Goal: Task Accomplishment & Management: Manage account settings

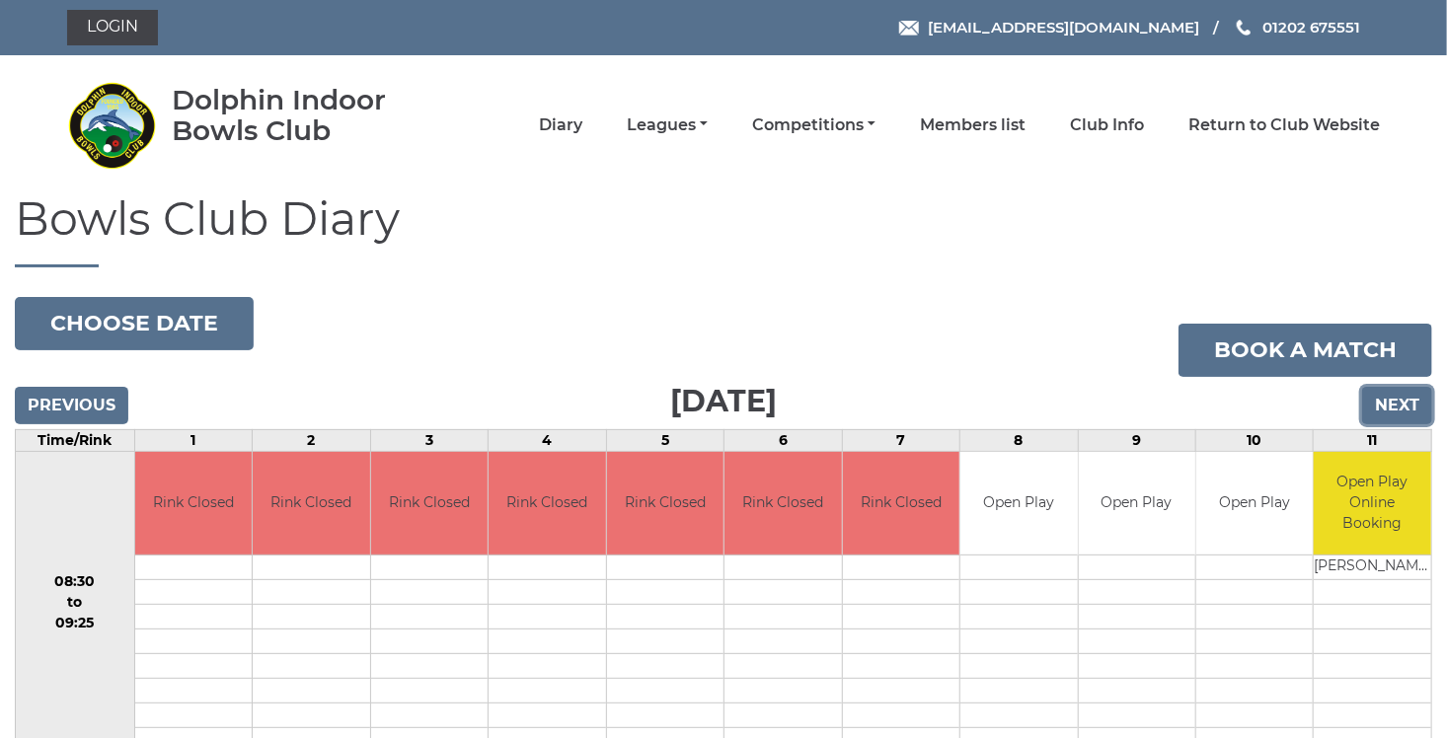
click at [1394, 396] on input "Next" at bounding box center [1397, 405] width 70 height 37
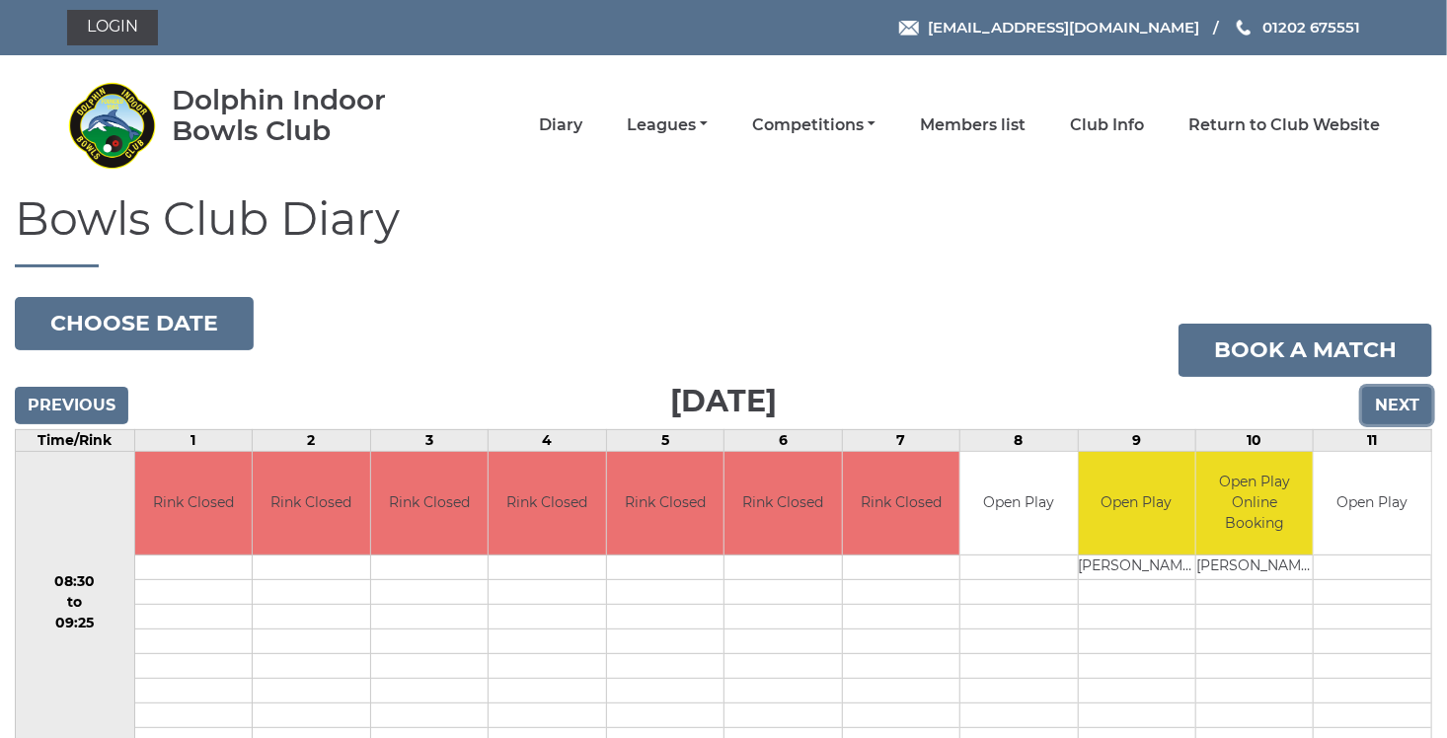
click at [1395, 406] on input "Next" at bounding box center [1397, 405] width 70 height 37
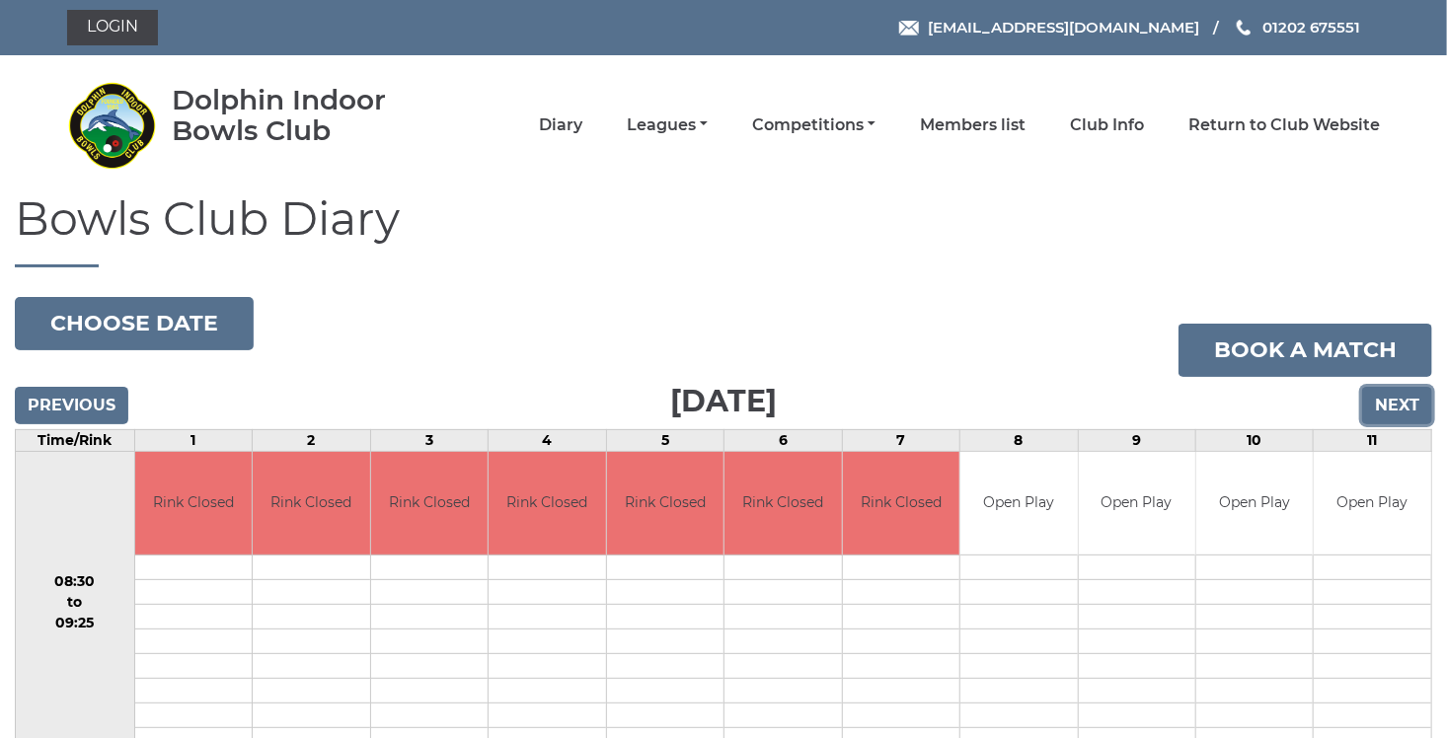
click at [1387, 408] on input "Next" at bounding box center [1397, 405] width 70 height 37
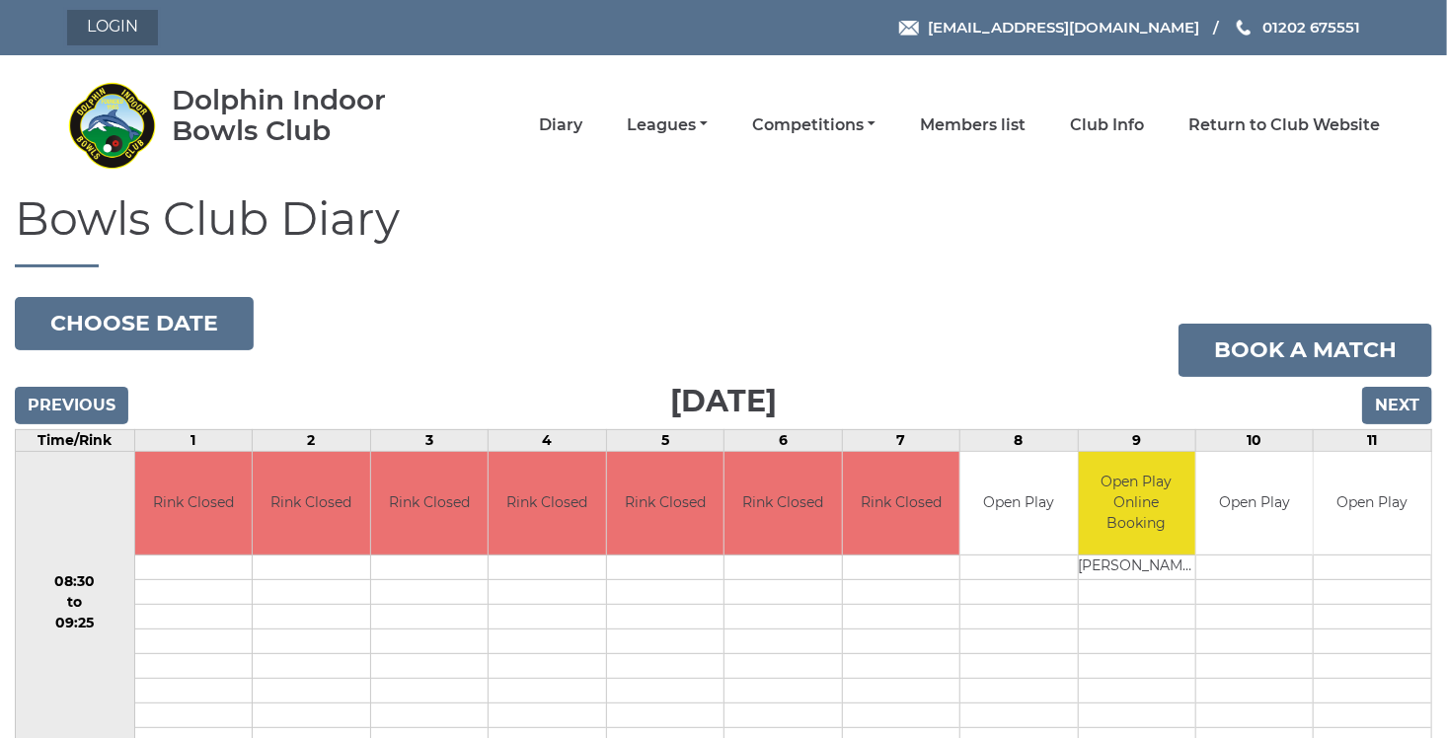
click at [115, 20] on link "Login" at bounding box center [112, 28] width 91 height 36
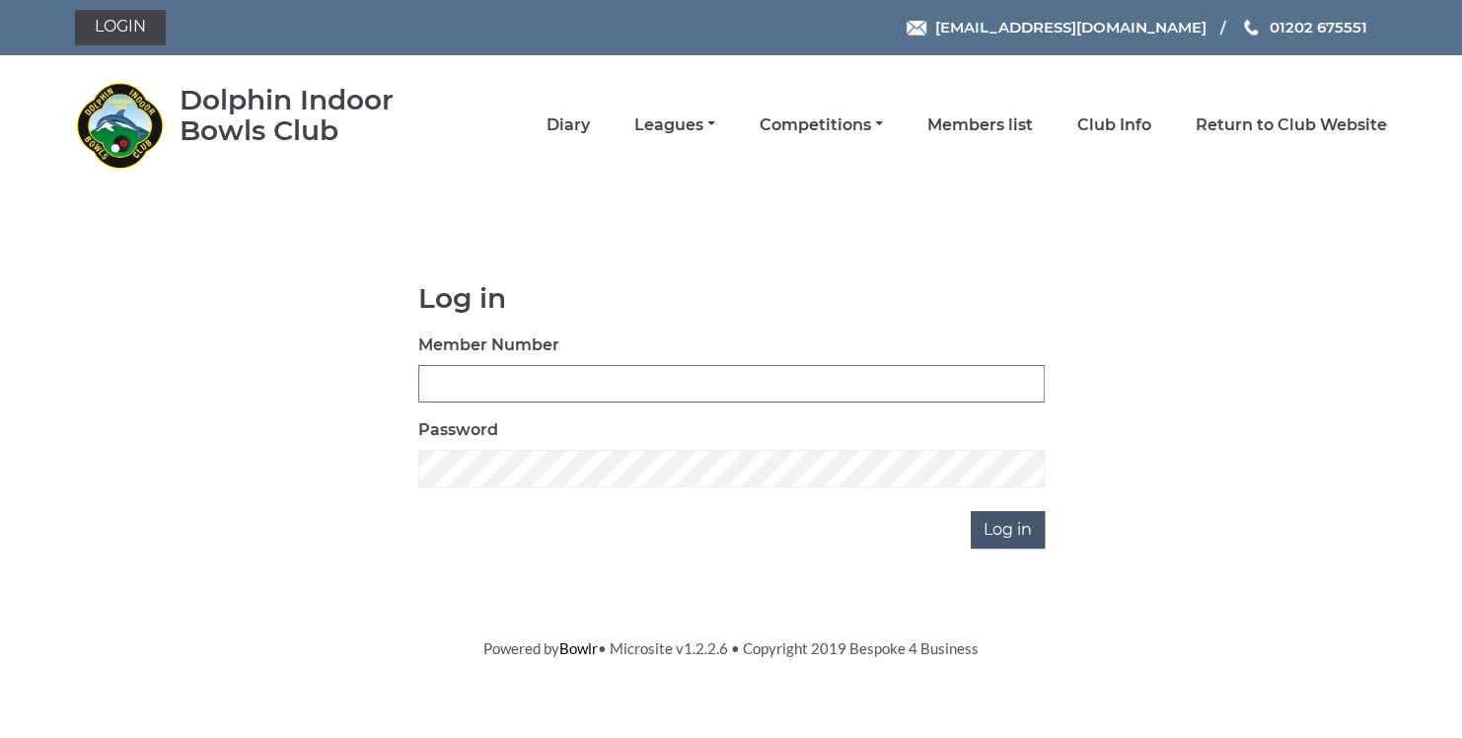
type input "3729"
click at [999, 523] on input "Log in" at bounding box center [1008, 529] width 74 height 37
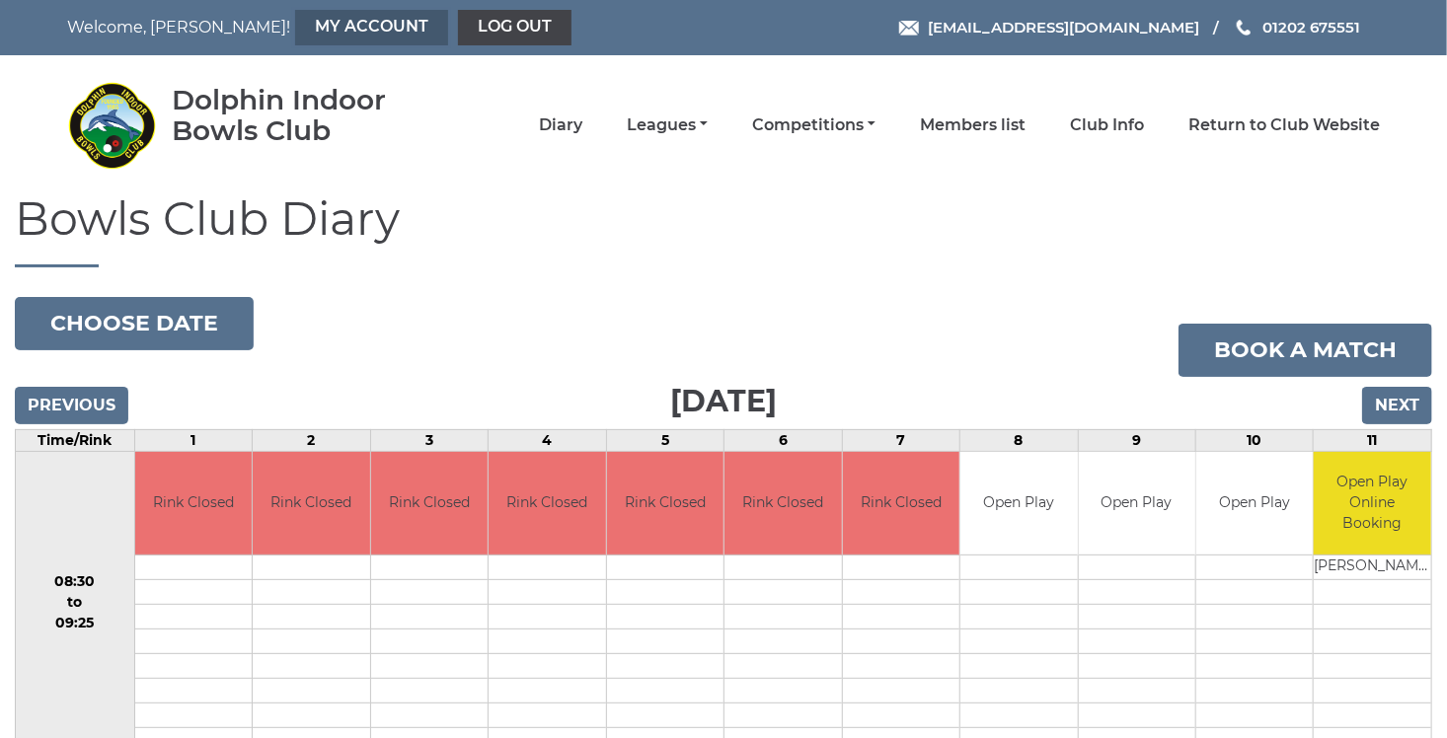
click at [311, 31] on link "My Account" at bounding box center [371, 28] width 153 height 36
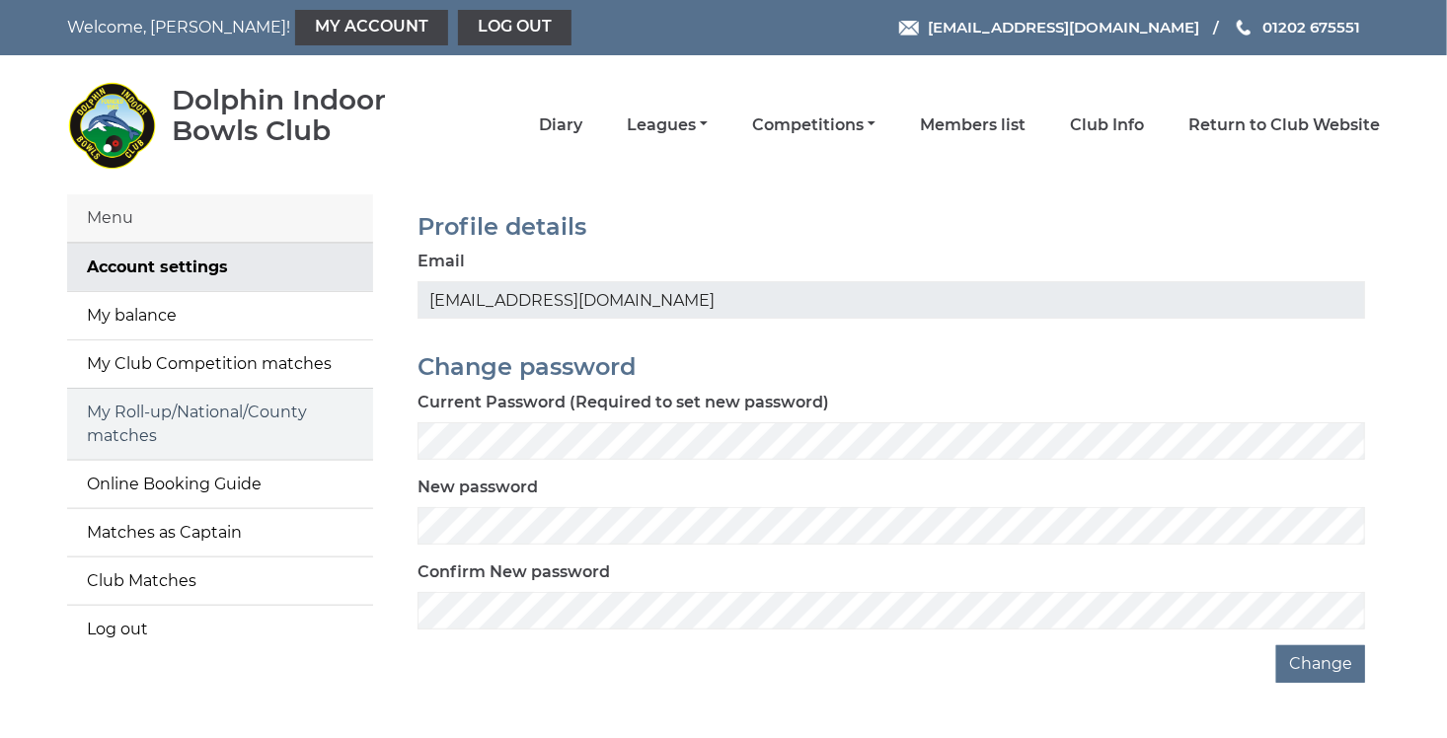
click at [140, 414] on link "My Roll-up/National/County matches" at bounding box center [220, 424] width 306 height 71
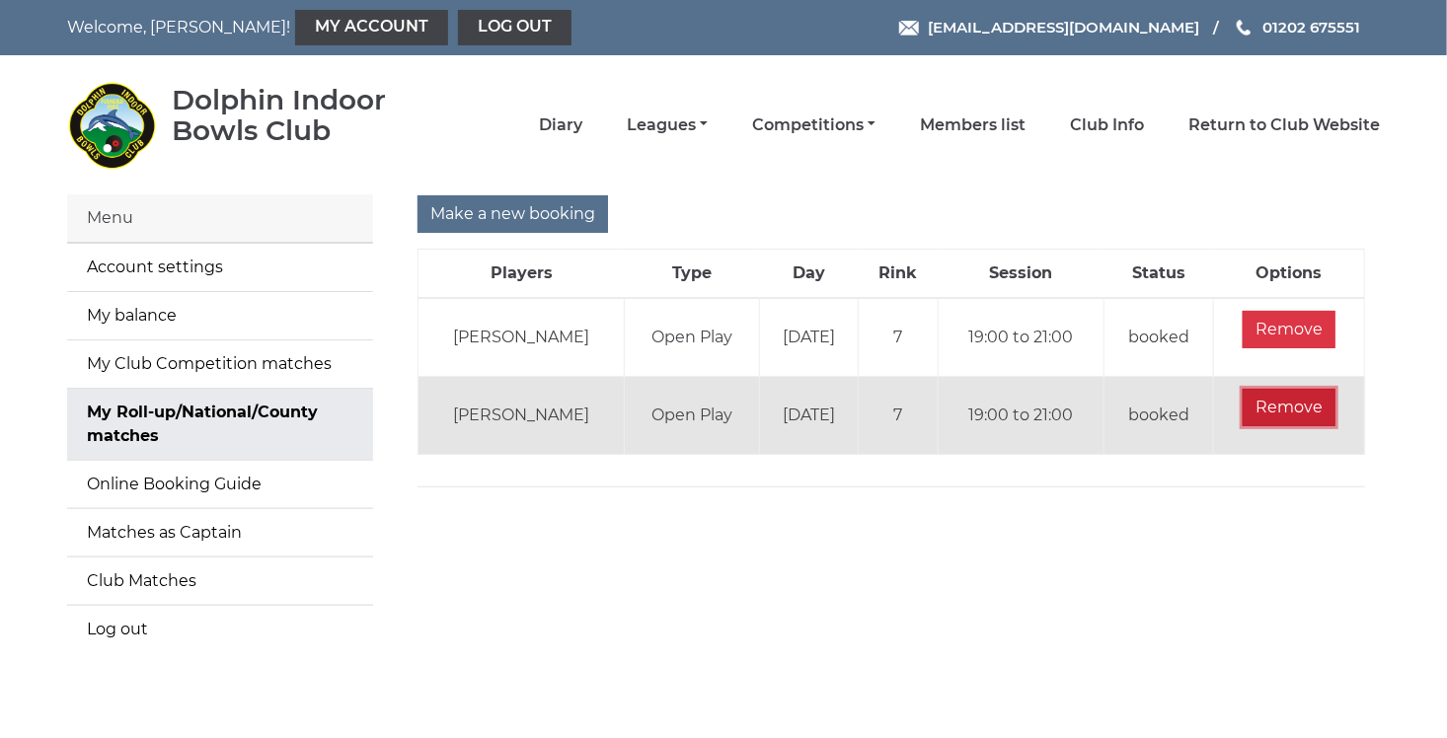
click at [1300, 410] on input "Remove" at bounding box center [1288, 407] width 93 height 37
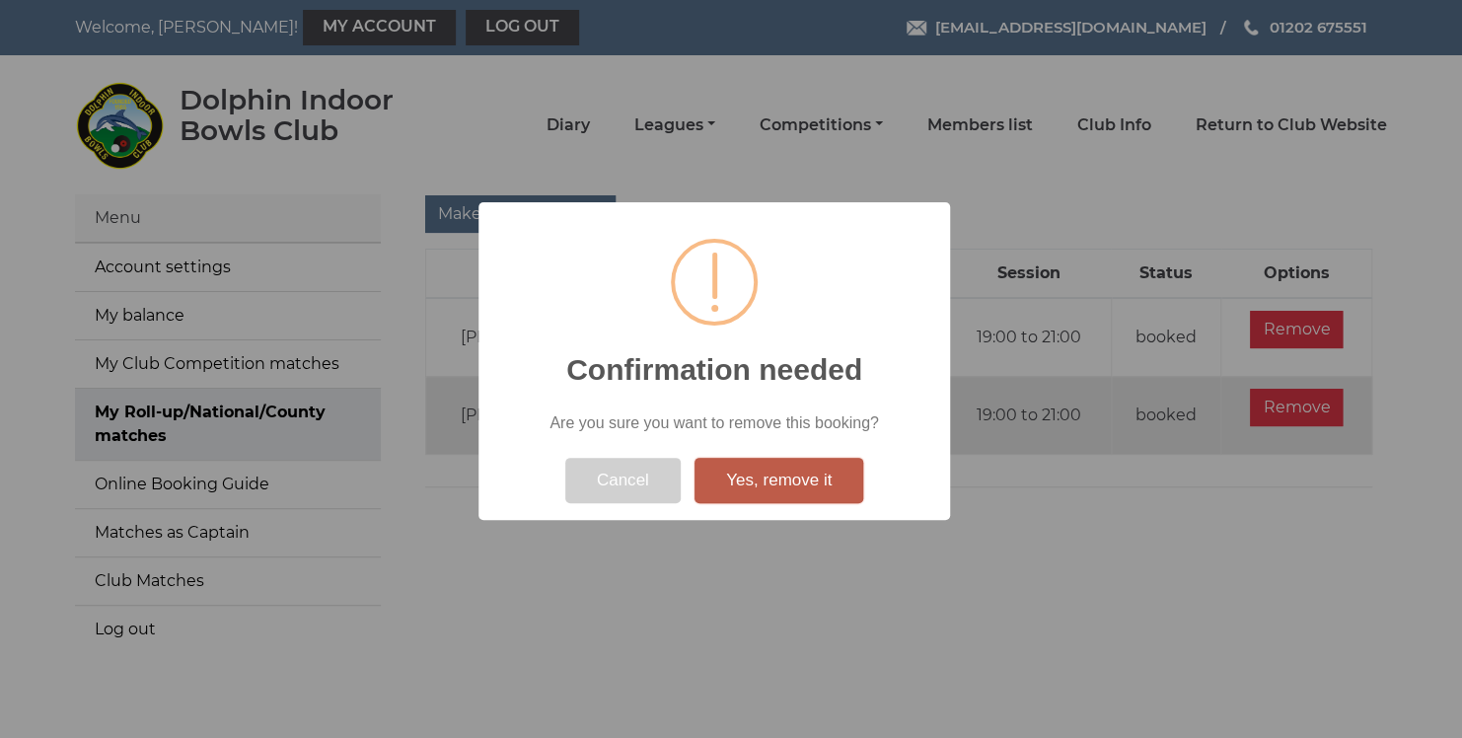
click at [782, 487] on button "Yes, remove it" at bounding box center [779, 480] width 169 height 45
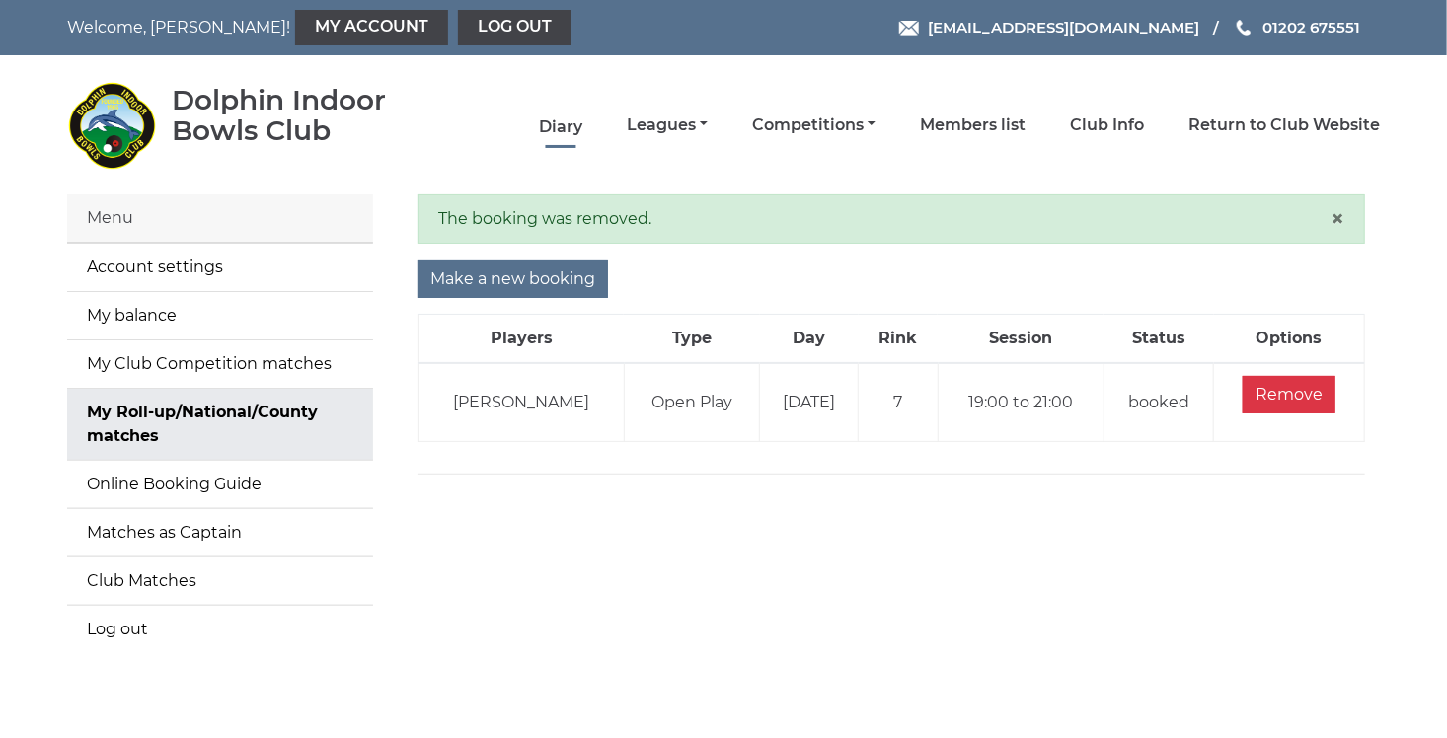
click at [565, 123] on link "Diary" at bounding box center [560, 127] width 43 height 22
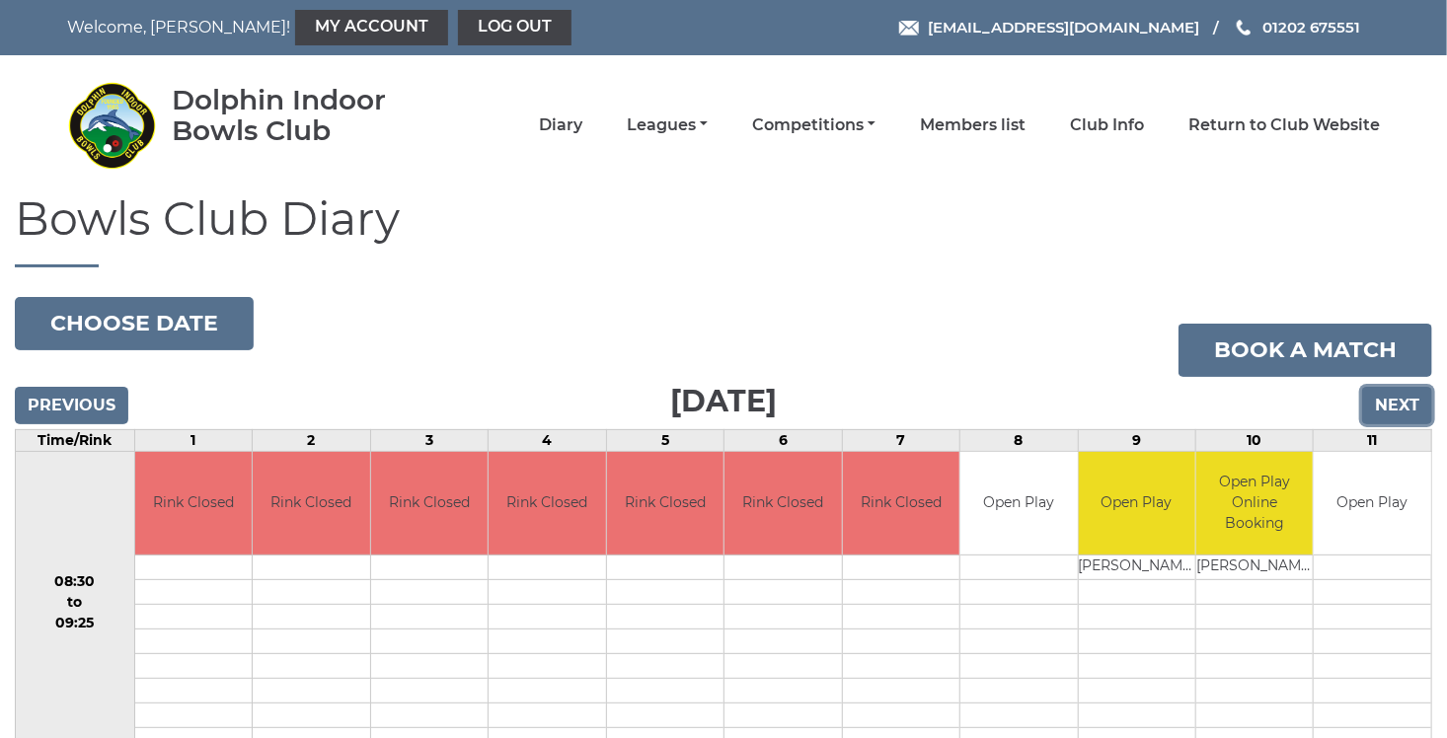
click at [1408, 407] on input "Next" at bounding box center [1397, 405] width 70 height 37
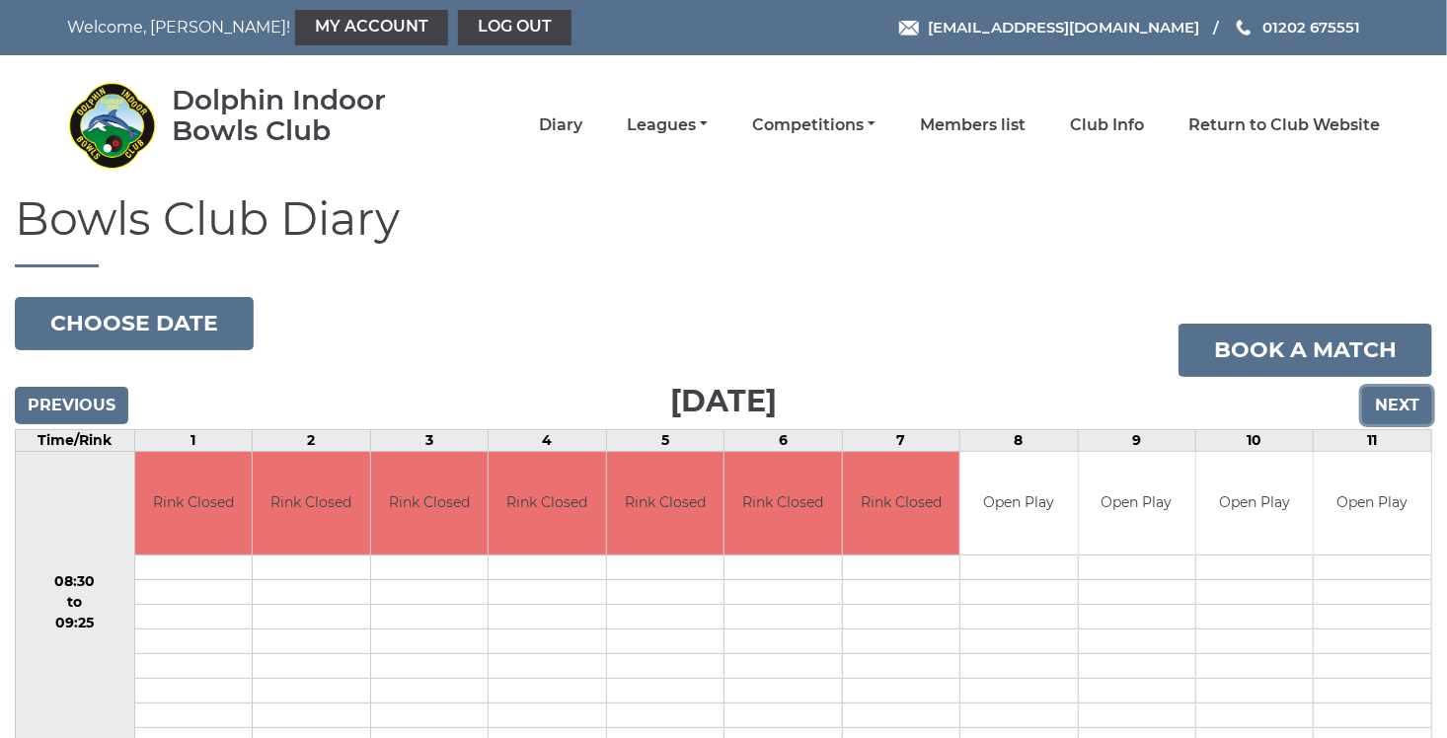
click at [1401, 395] on input "Next" at bounding box center [1397, 405] width 70 height 37
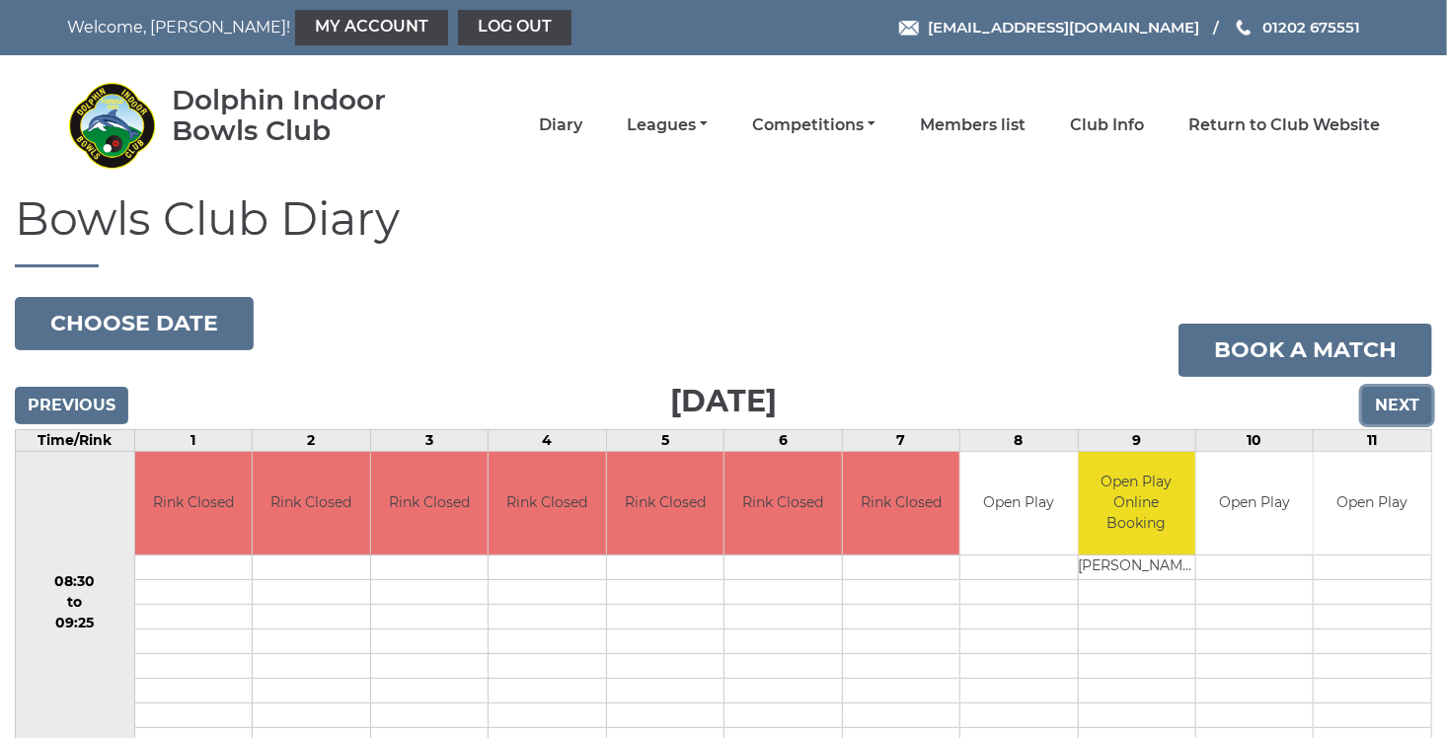
click at [1402, 407] on input "Next" at bounding box center [1397, 405] width 70 height 37
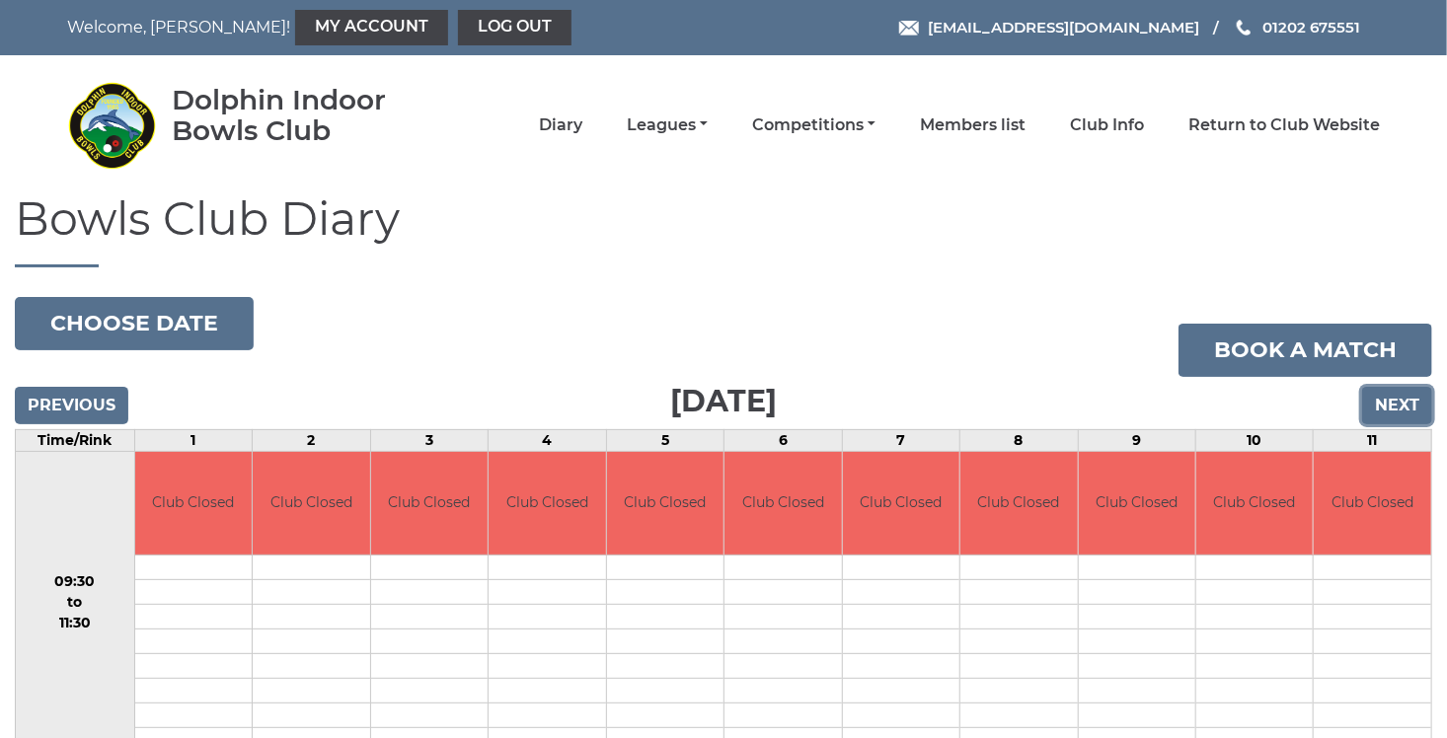
click at [1402, 407] on input "Next" at bounding box center [1397, 405] width 70 height 37
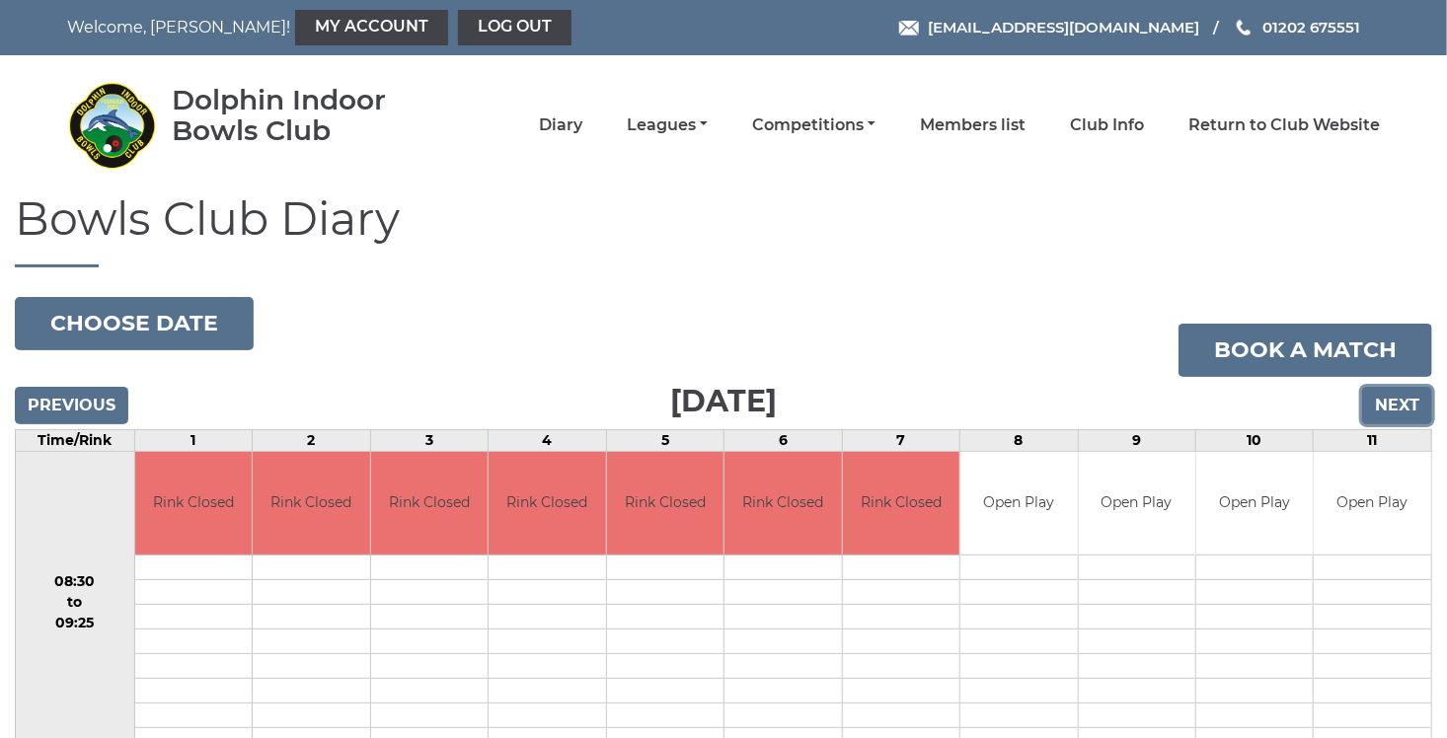
click at [1402, 407] on input "Next" at bounding box center [1397, 405] width 70 height 37
click at [1406, 403] on input "Next" at bounding box center [1397, 405] width 70 height 37
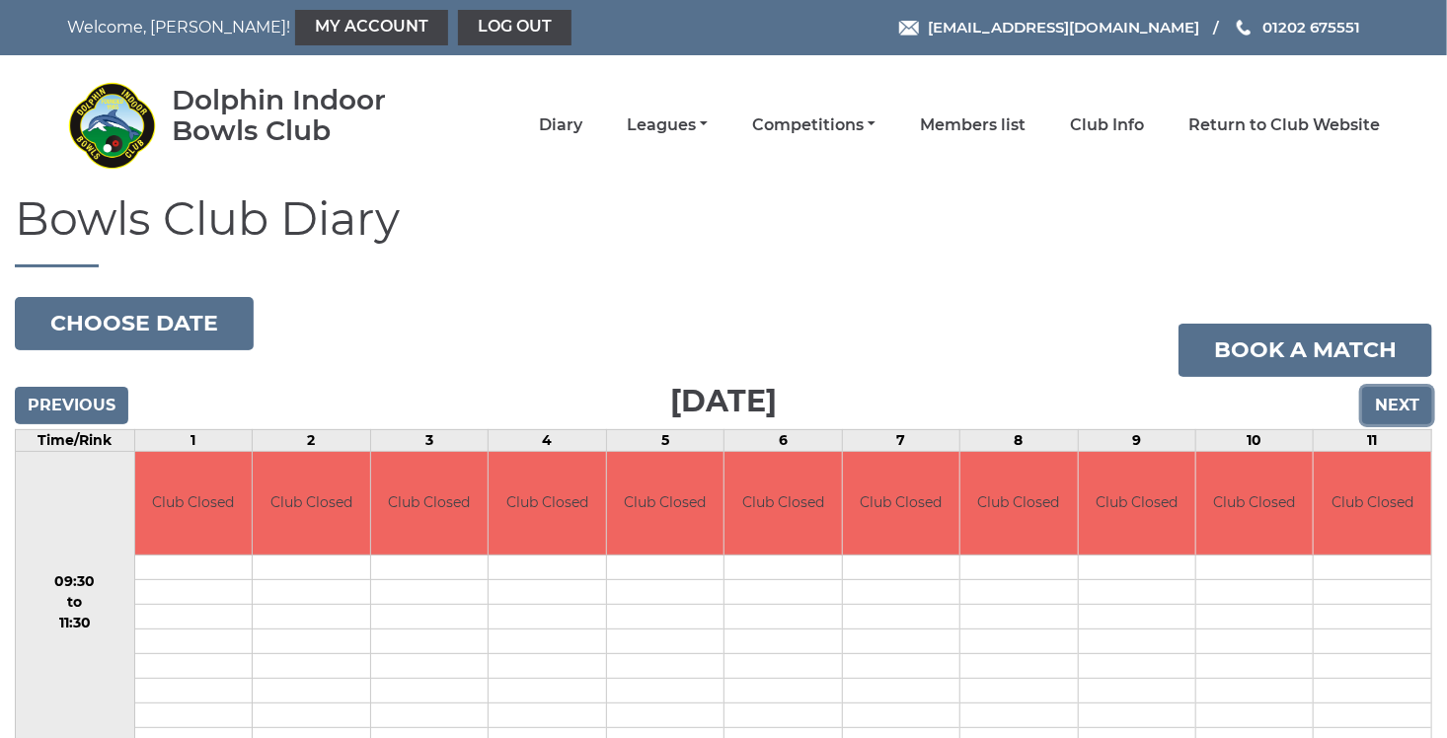
click at [1393, 397] on input "Next" at bounding box center [1397, 405] width 70 height 37
click at [1397, 416] on input "Next" at bounding box center [1397, 405] width 70 height 37
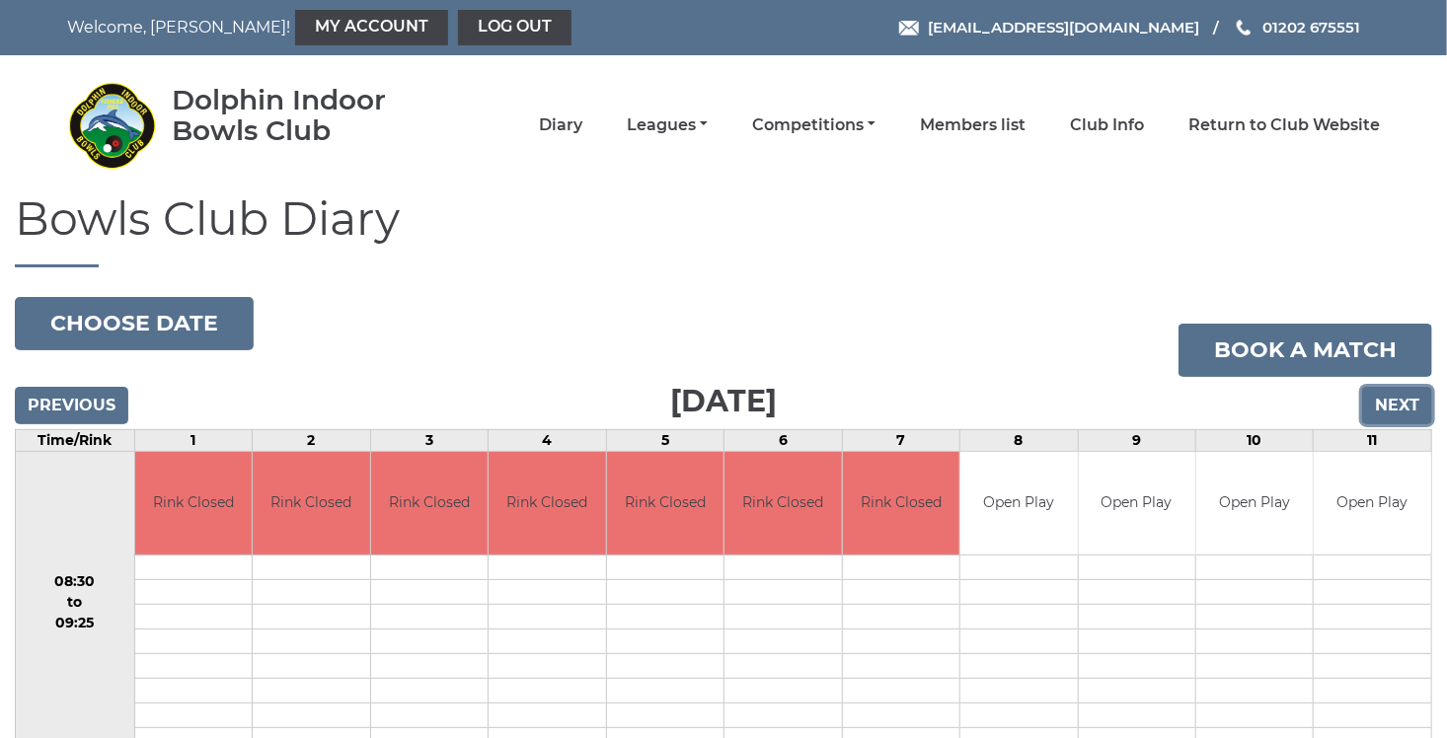
click at [1397, 416] on input "Next" at bounding box center [1397, 405] width 70 height 37
click at [1399, 414] on input "Next" at bounding box center [1397, 405] width 70 height 37
click at [1381, 403] on input "Next" at bounding box center [1397, 405] width 70 height 37
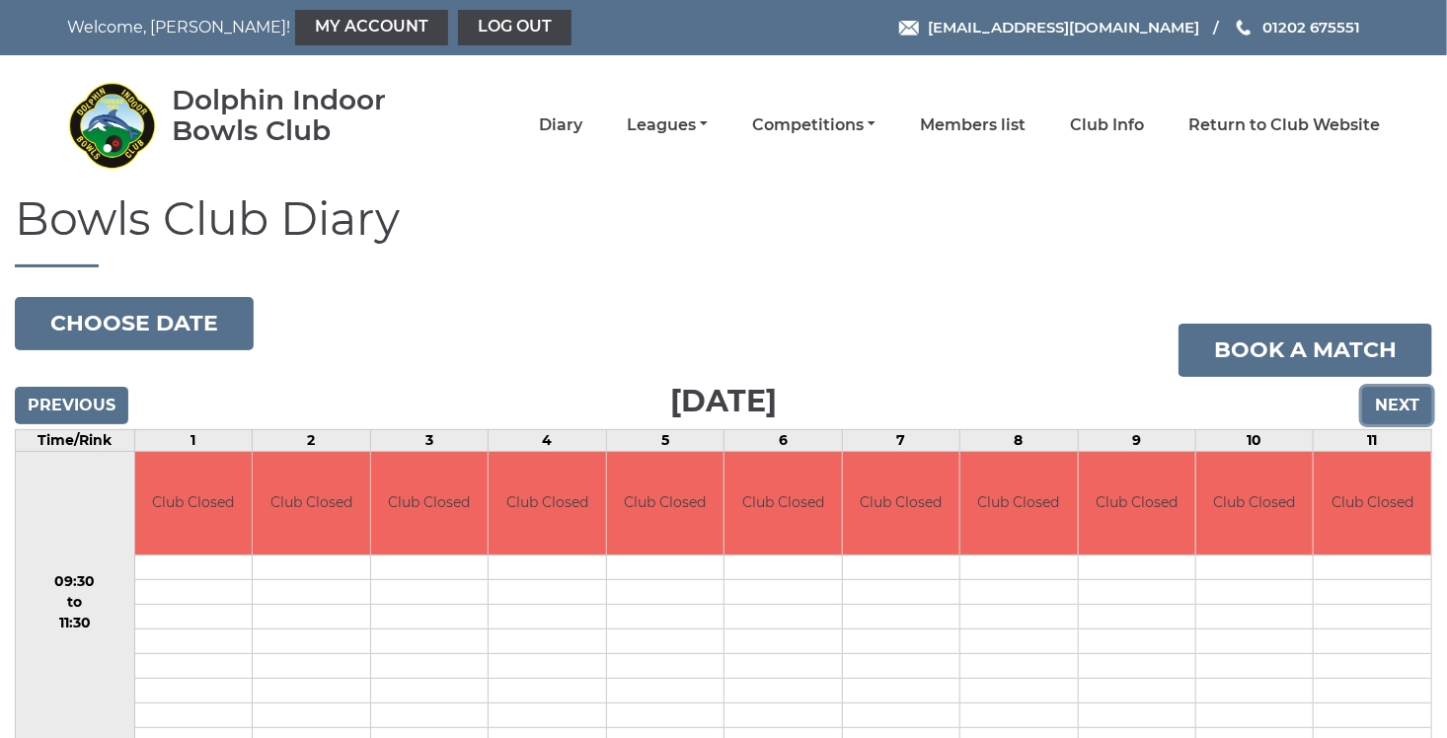
click at [1381, 403] on input "Next" at bounding box center [1397, 405] width 70 height 37
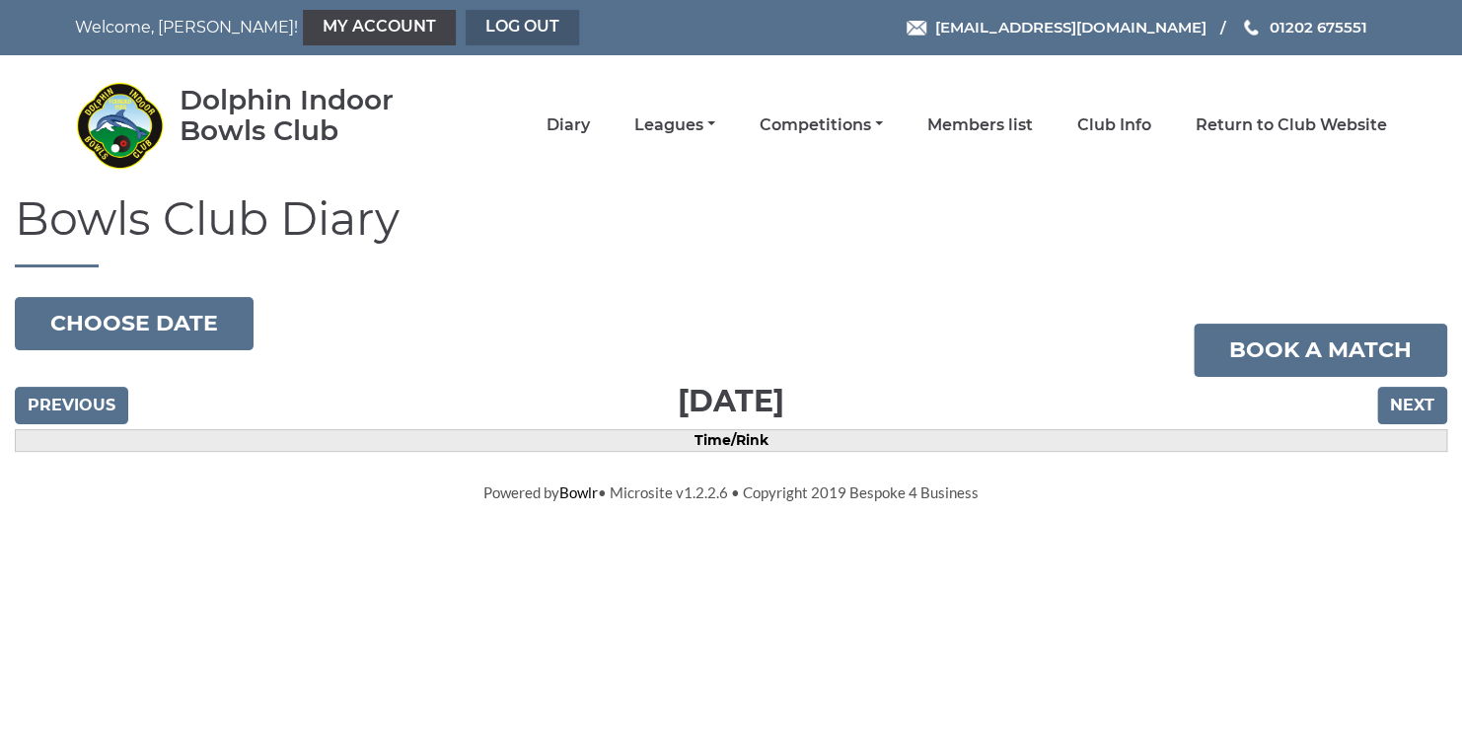
click at [466, 30] on link "Log out" at bounding box center [522, 28] width 113 height 36
